Goal: Find specific page/section: Find specific page/section

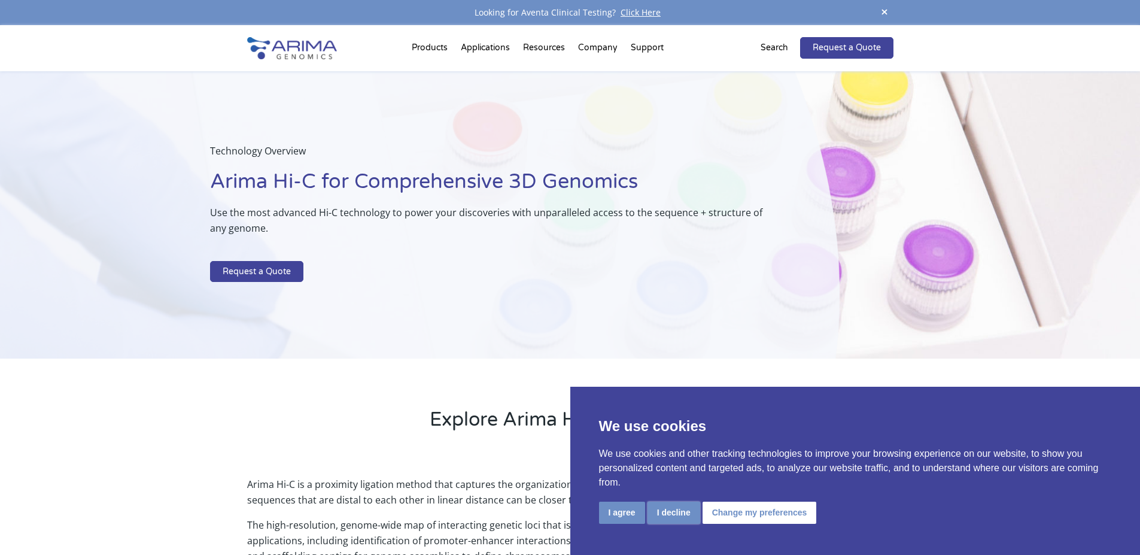
click at [669, 518] on button "I decline" at bounding box center [674, 513] width 53 height 22
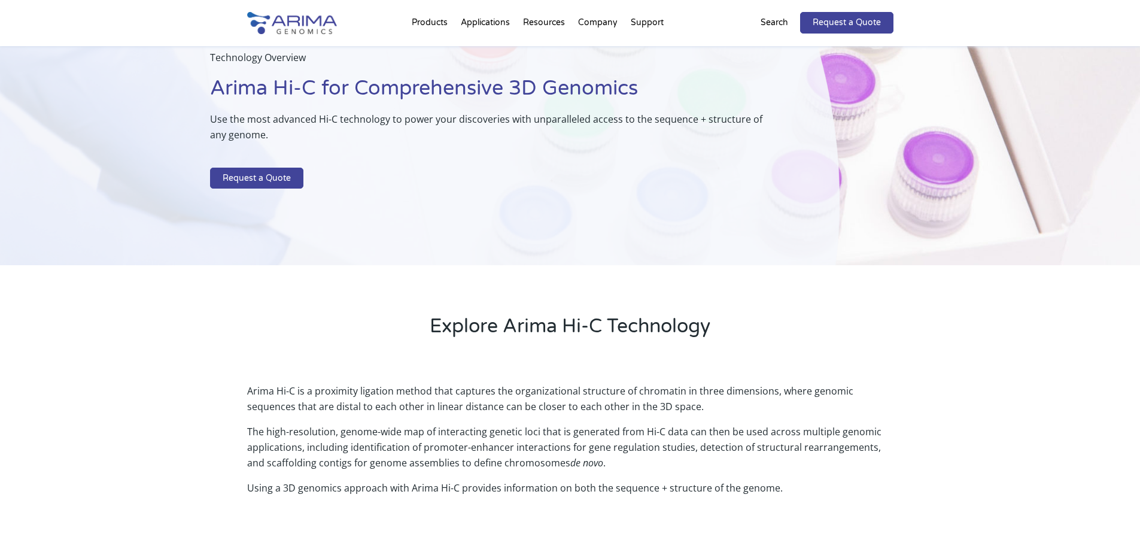
scroll to position [96, 0]
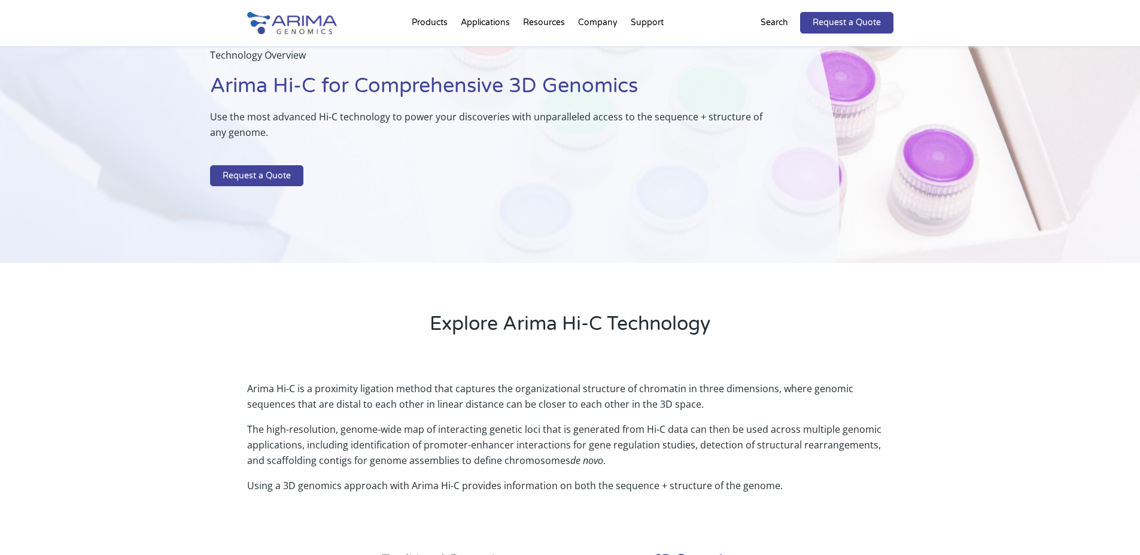
click at [783, 14] on div "Search" at bounding box center [781, 23] width 40 height 22
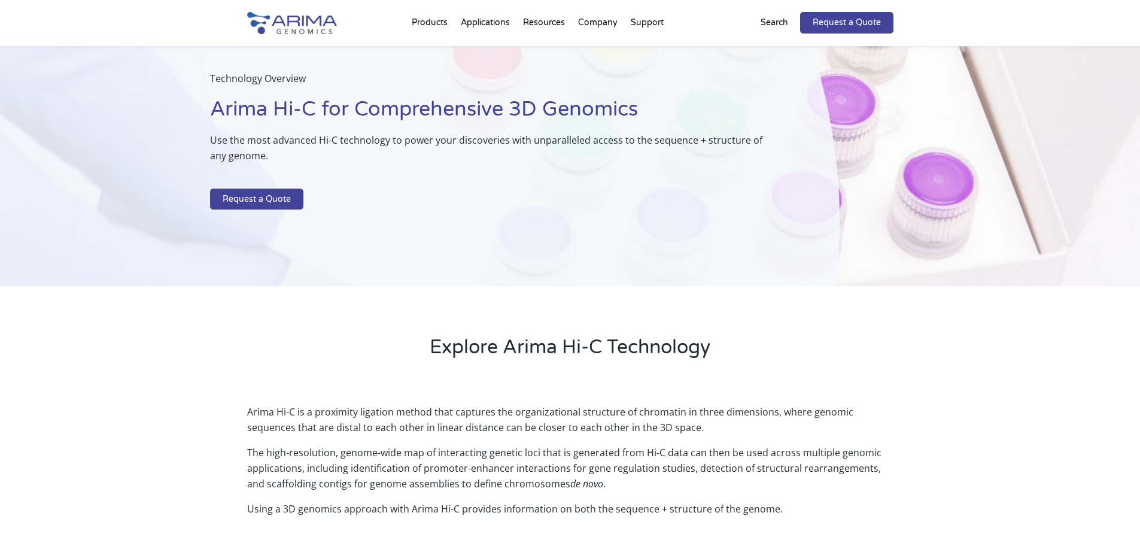
click at [775, 25] on p "Search" at bounding box center [775, 23] width 28 height 16
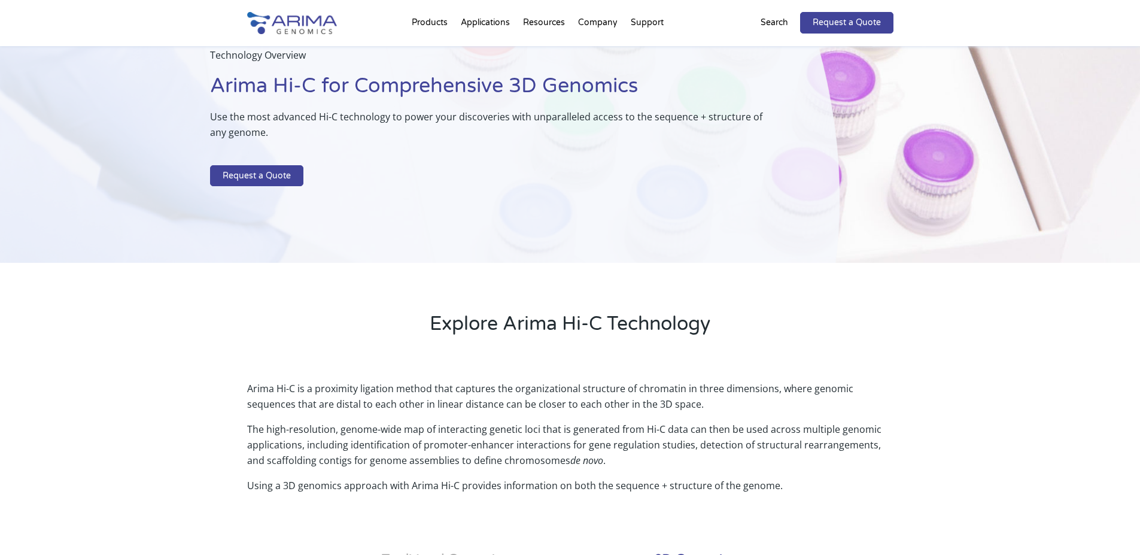
click at [775, 25] on p "Search" at bounding box center [775, 23] width 28 height 16
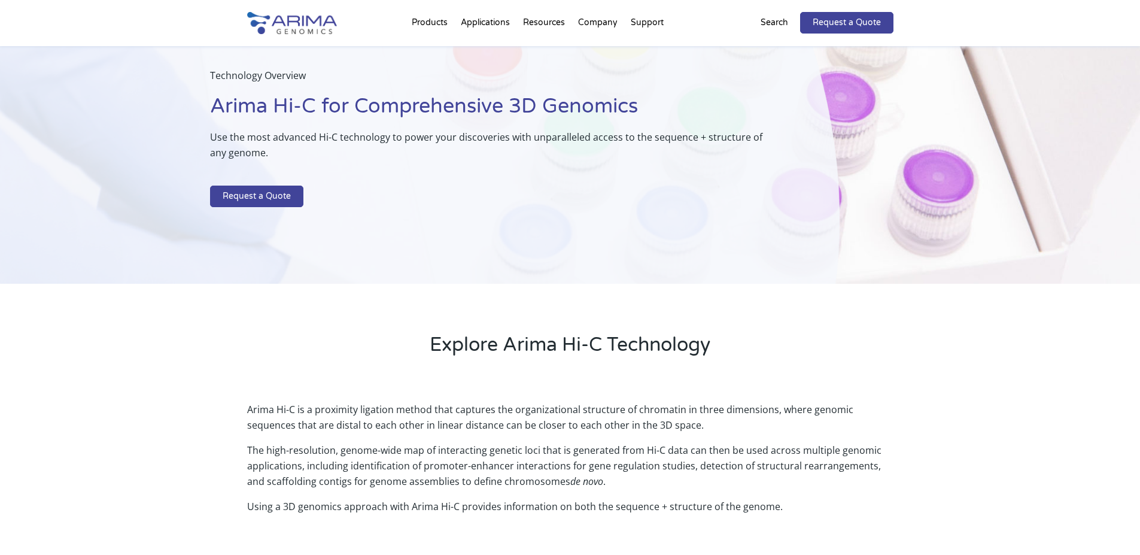
scroll to position [0, 0]
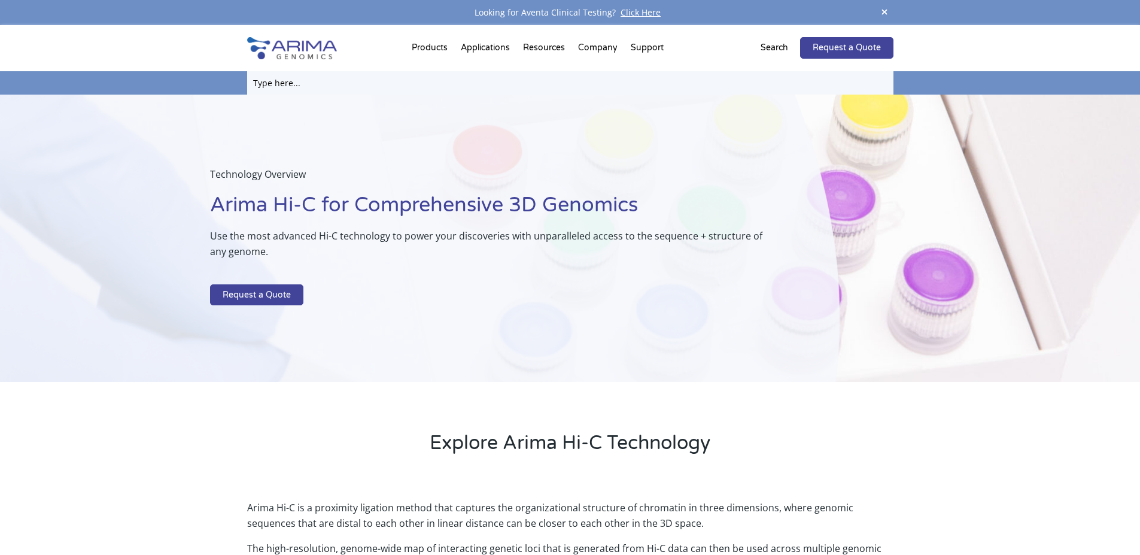
click at [271, 83] on input "text" at bounding box center [570, 82] width 647 height 23
type input "a101080"
click input "Search" at bounding box center [0, 0] width 0 height 0
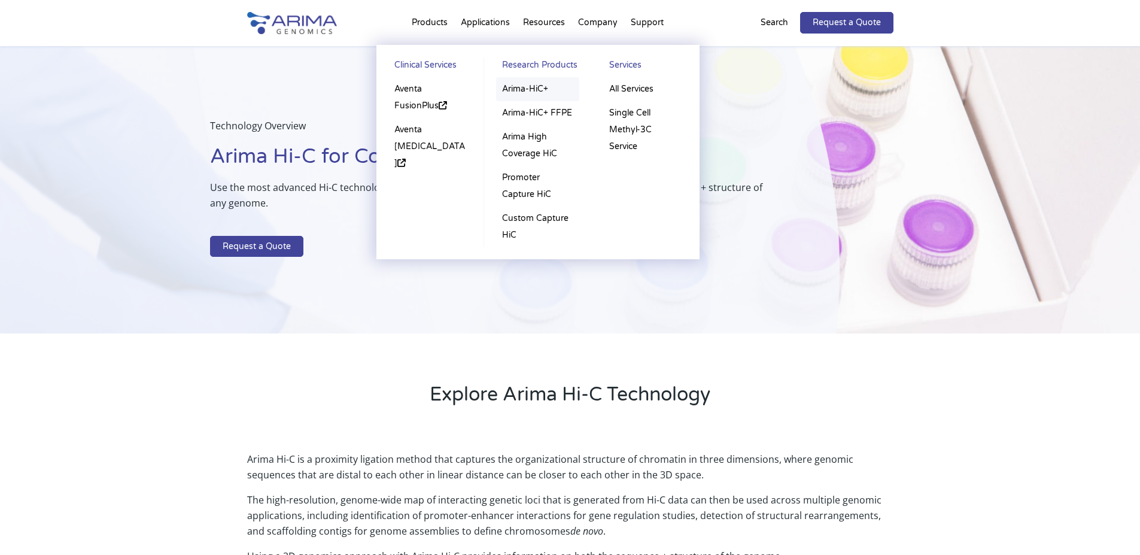
click at [512, 83] on link "Arima-HiC+" at bounding box center [537, 89] width 83 height 24
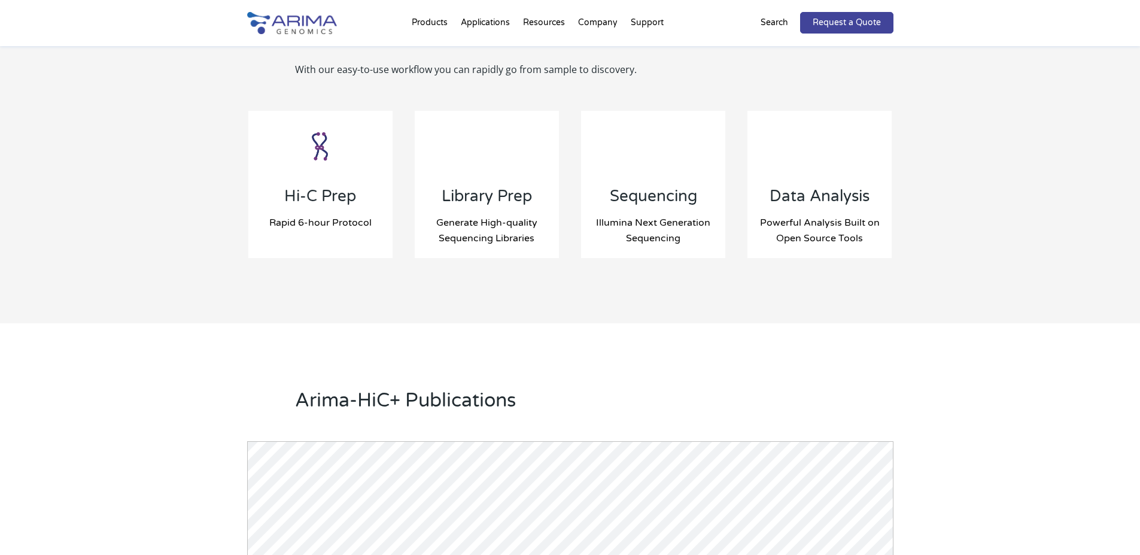
scroll to position [1293, 0]
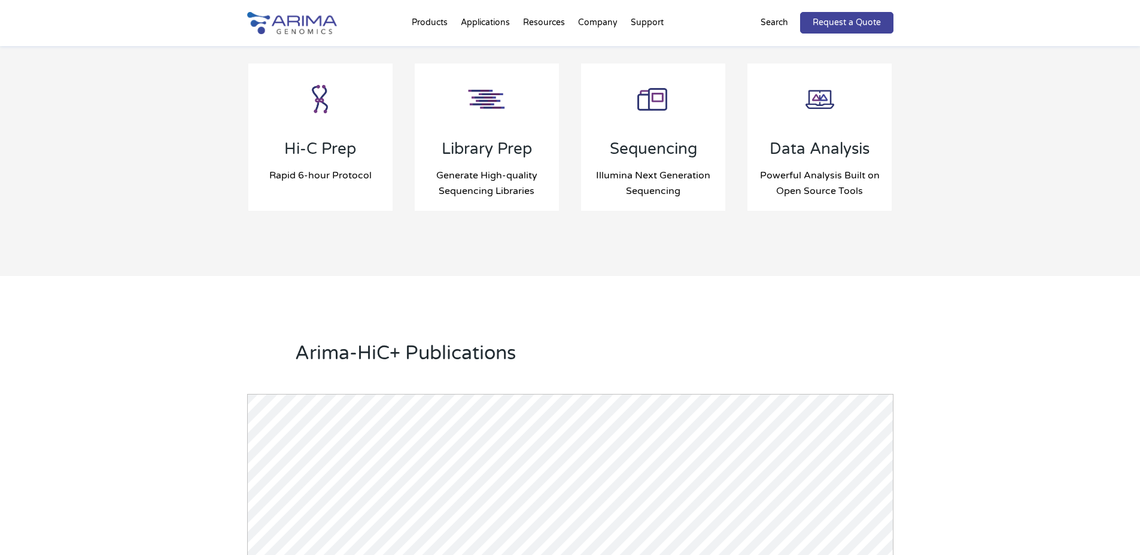
drag, startPoint x: 290, startPoint y: 184, endPoint x: 245, endPoint y: 198, distance: 46.8
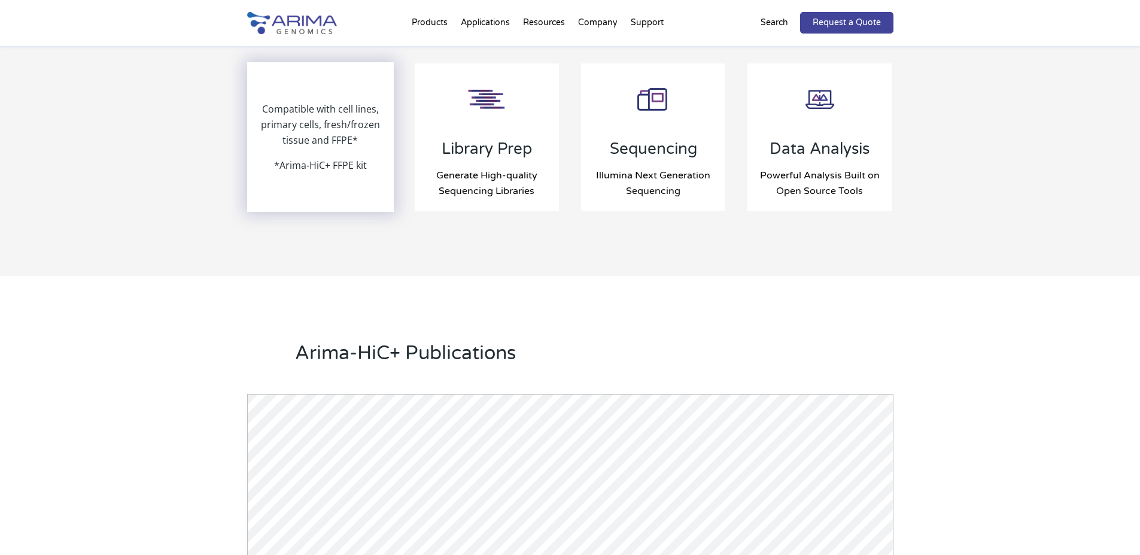
click at [277, 162] on p "*Arima-HiC+ FFPE kit" at bounding box center [320, 165] width 93 height 16
click at [318, 119] on p "Compatible with cell lines, primary cells, fresh/frozen tissue and FFPE*" at bounding box center [320, 129] width 145 height 56
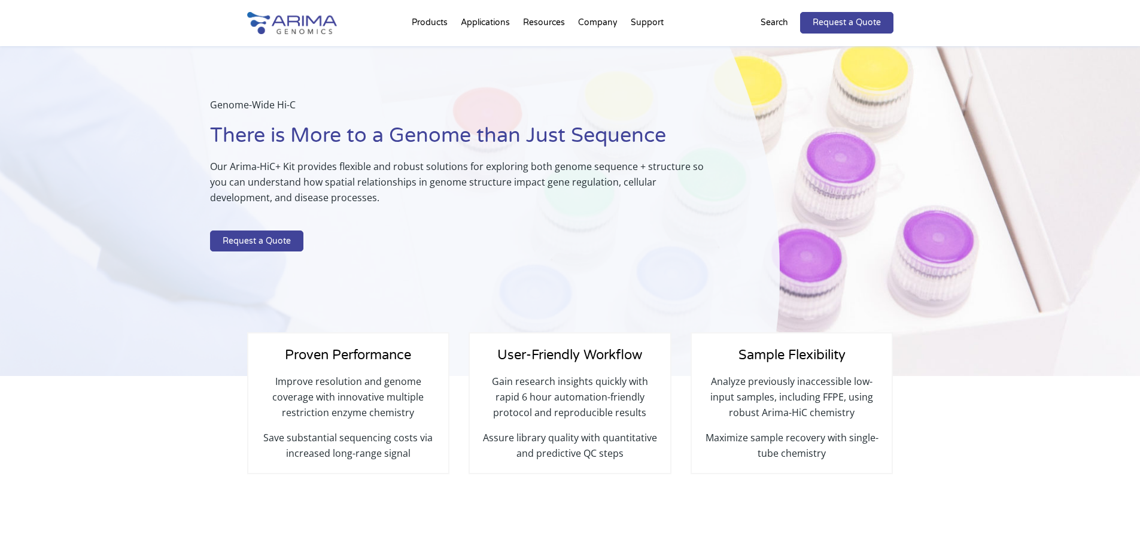
scroll to position [0, 0]
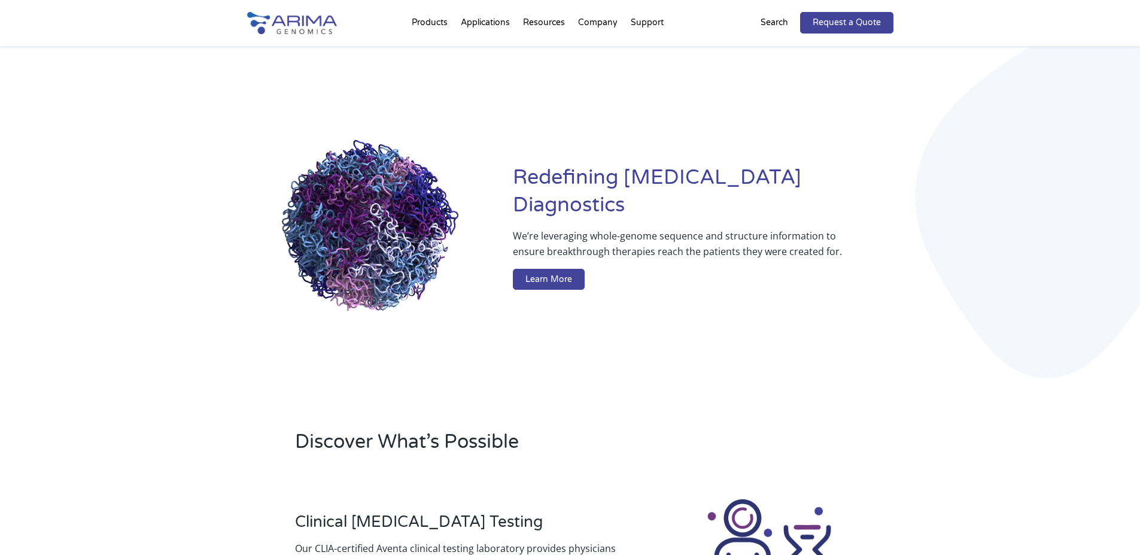
click at [782, 23] on p "Search" at bounding box center [775, 23] width 28 height 16
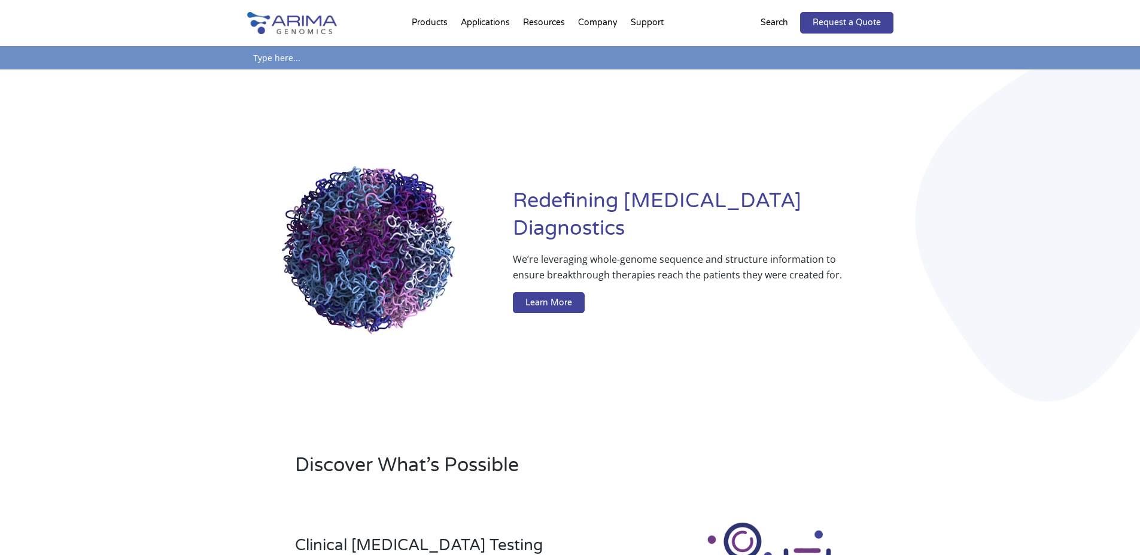
click at [781, 20] on p "Search" at bounding box center [775, 23] width 28 height 16
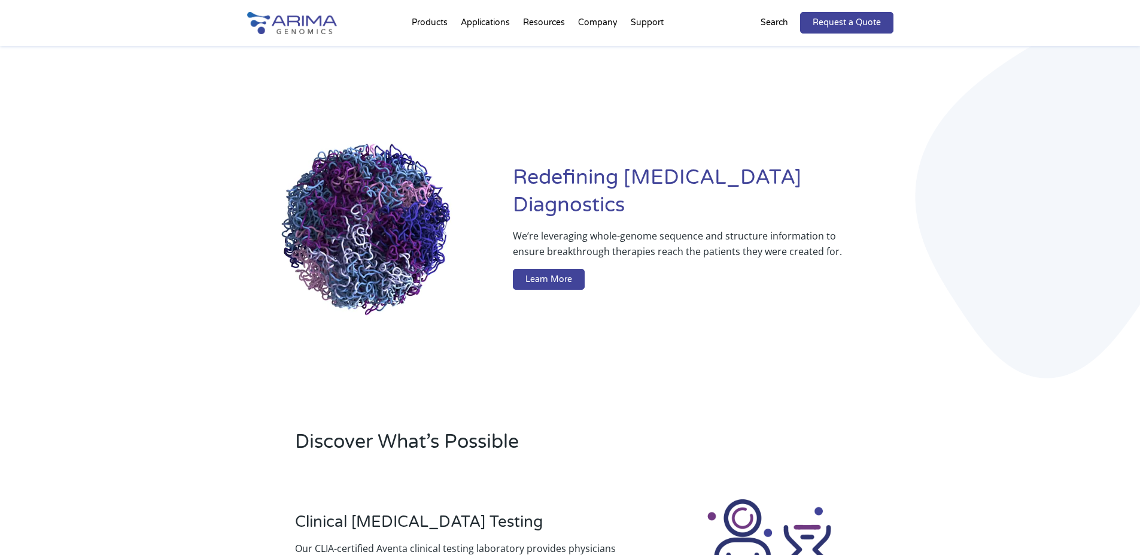
click at [764, 17] on p "Search" at bounding box center [775, 23] width 28 height 16
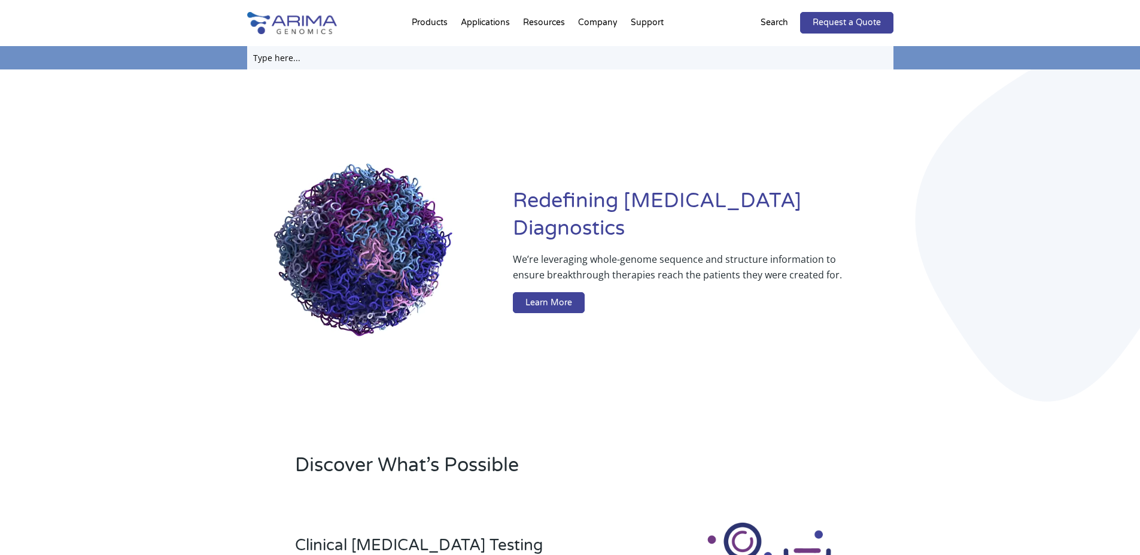
click at [379, 63] on input "text" at bounding box center [570, 57] width 647 height 23
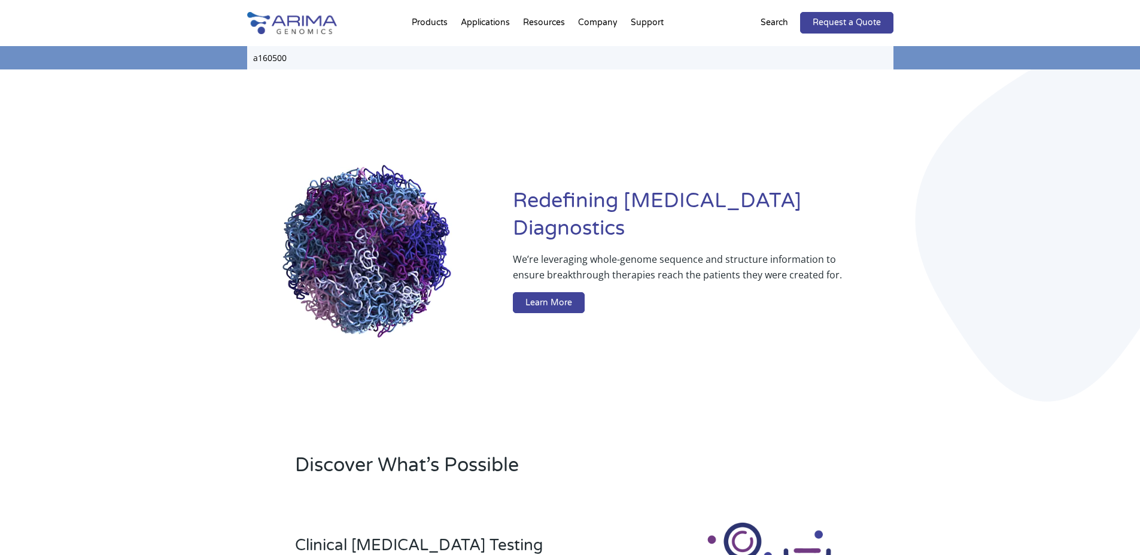
type input "a160500"
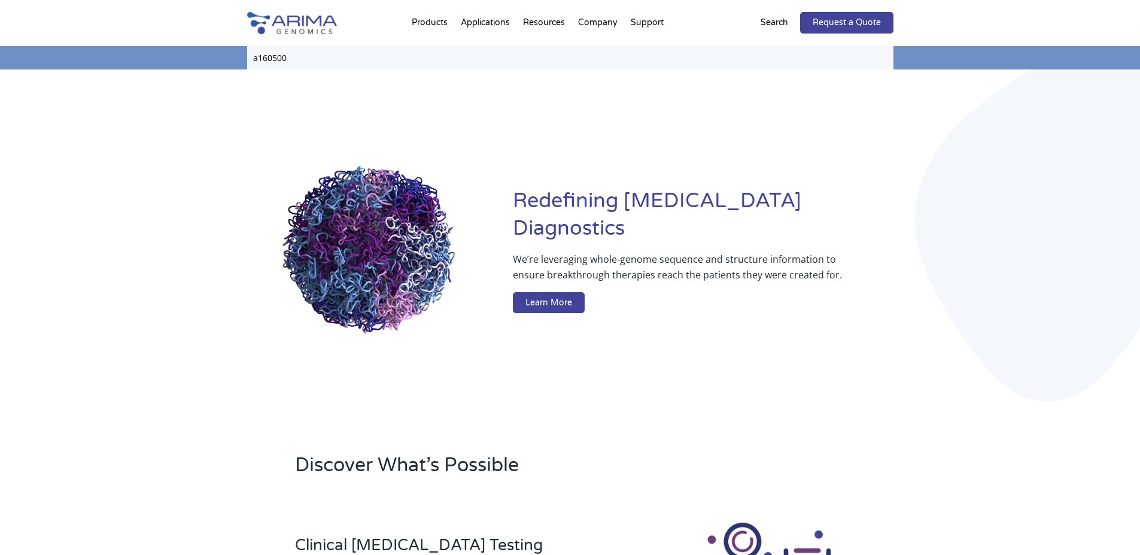
click input "Search" at bounding box center [0, 0] width 0 height 0
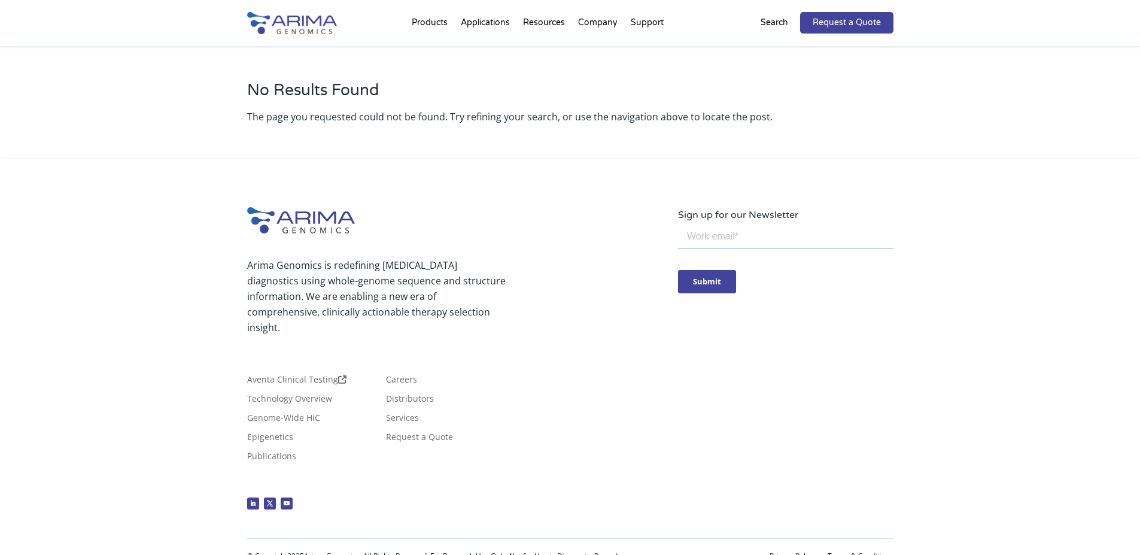
click at [792, 27] on div "Search" at bounding box center [781, 23] width 40 height 22
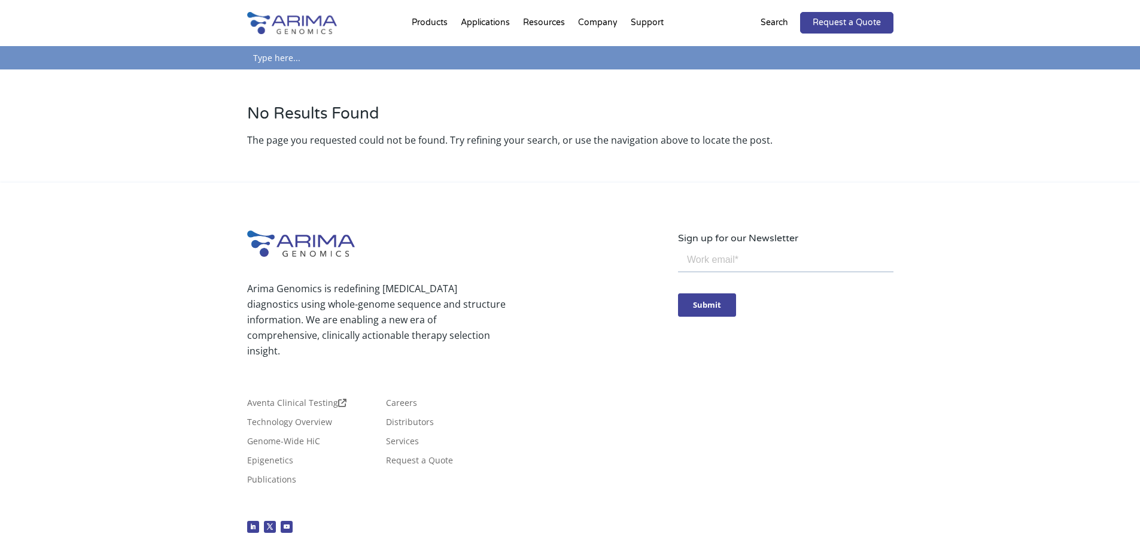
click at [520, 63] on input "text" at bounding box center [570, 57] width 647 height 23
paste input "Arima Capture-HiC+ Kit"
type input "Arima Capture-HiC+ Kit"
click input "Search" at bounding box center [0, 0] width 0 height 0
